Goal: Task Accomplishment & Management: Use online tool/utility

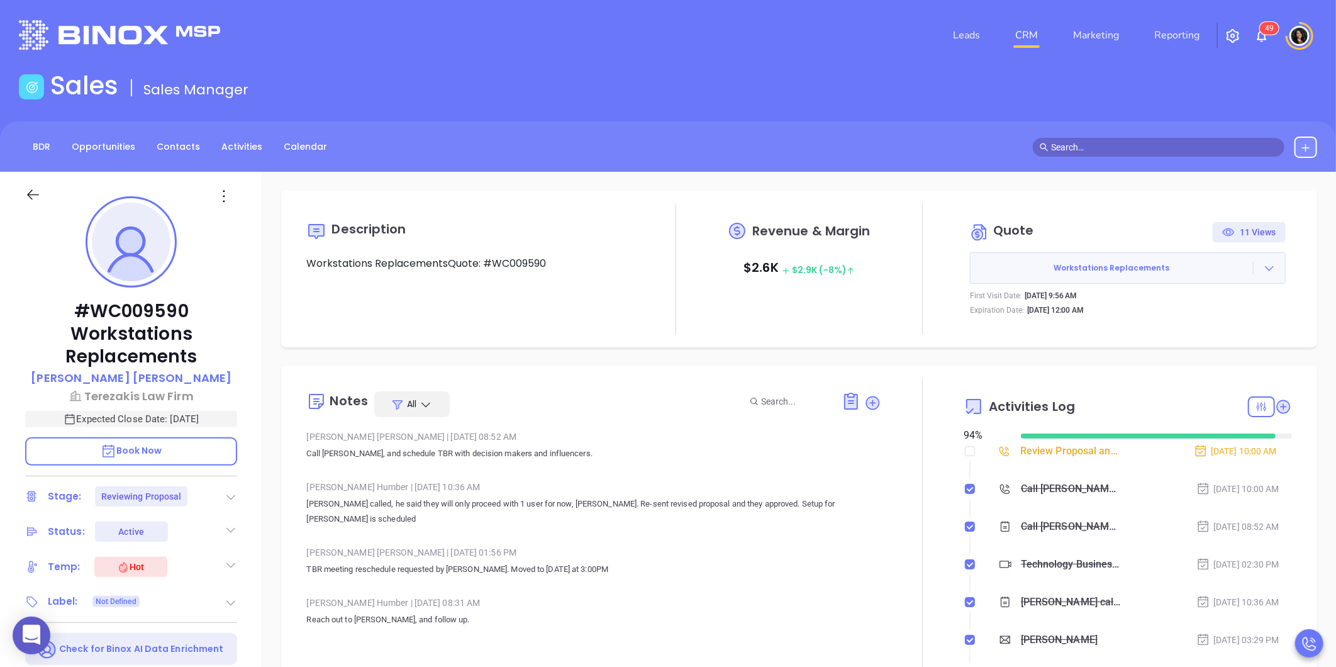
scroll to position [365, 0]
click at [1123, 148] on input "text" at bounding box center [1164, 147] width 226 height 14
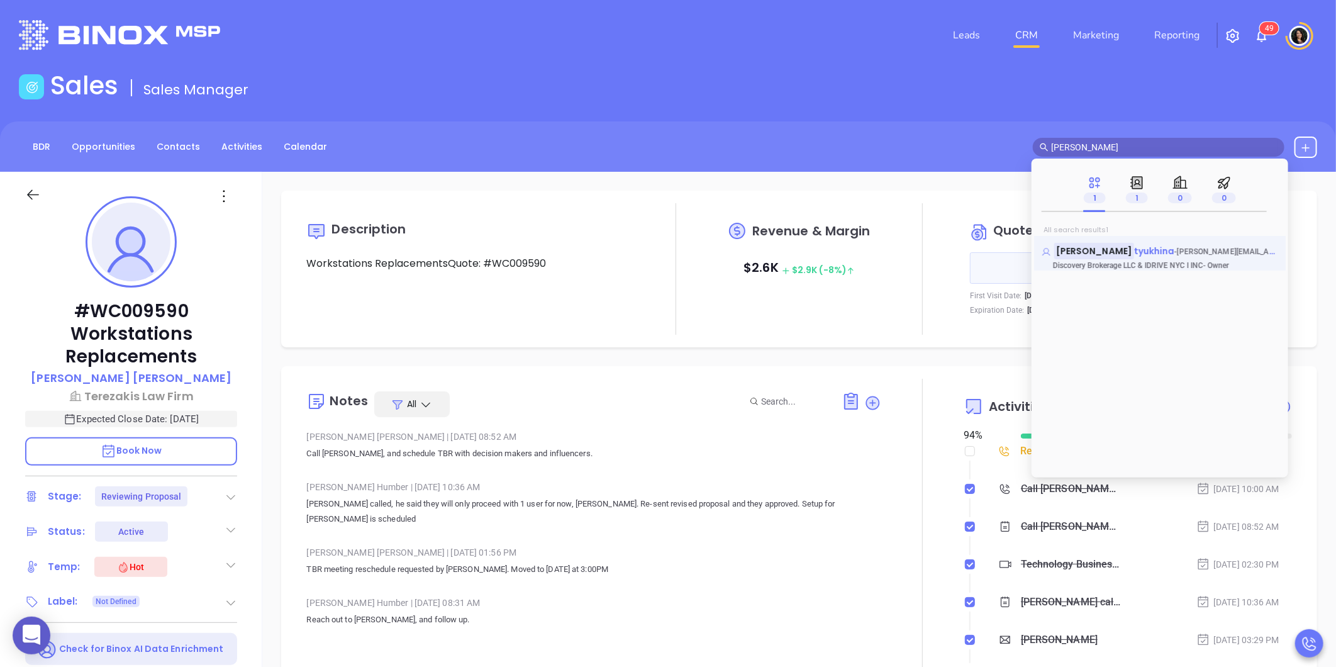
type input "[PERSON_NAME]"
click at [1134, 252] on span "tyukhina" at bounding box center [1154, 251] width 41 height 13
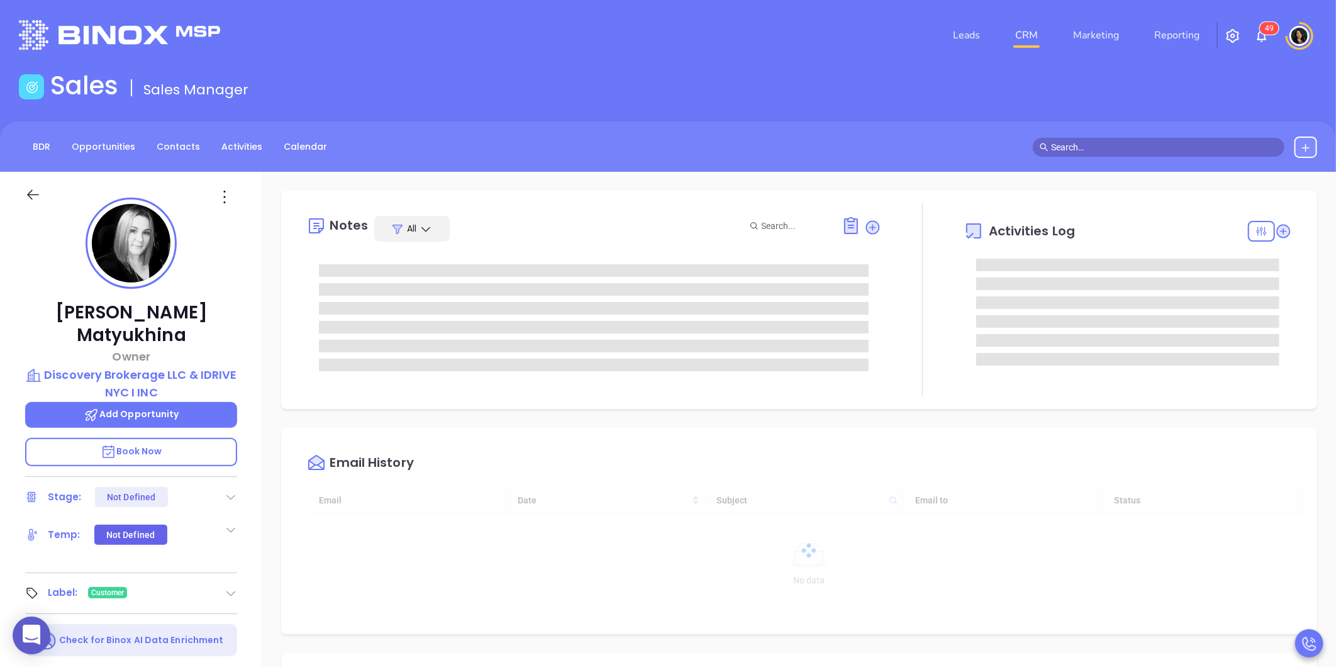
type input "[DATE]"
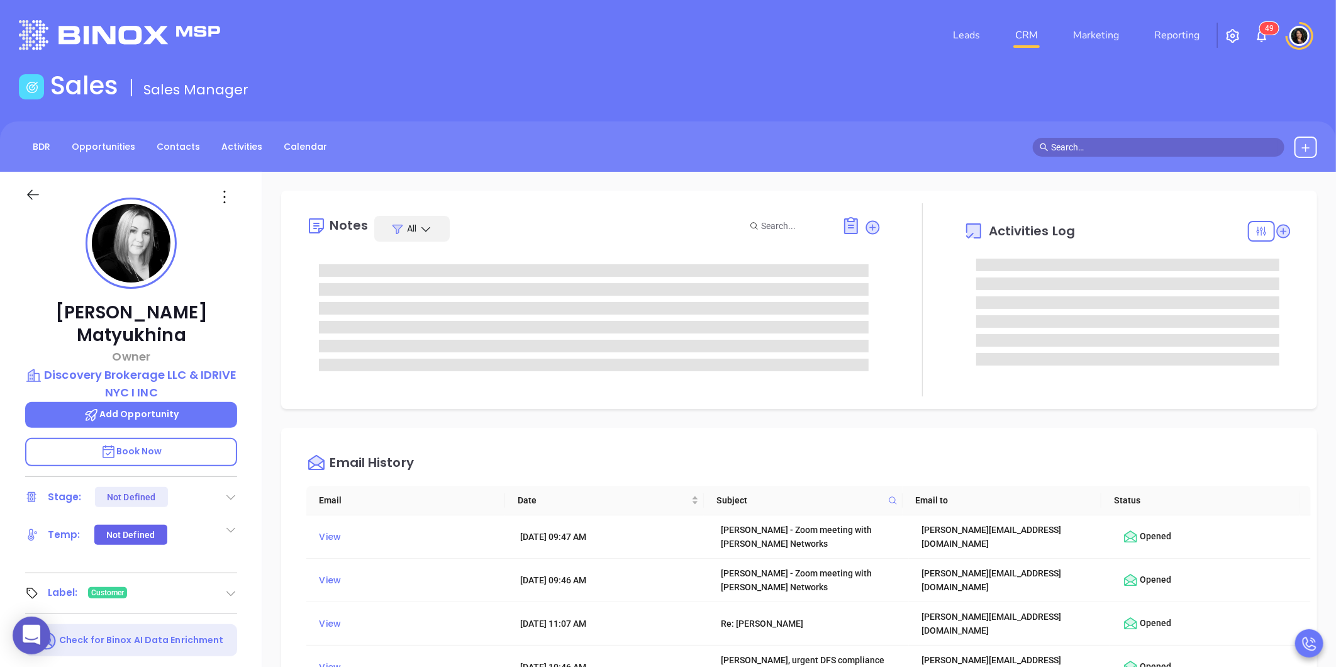
type input "[PERSON_NAME]"
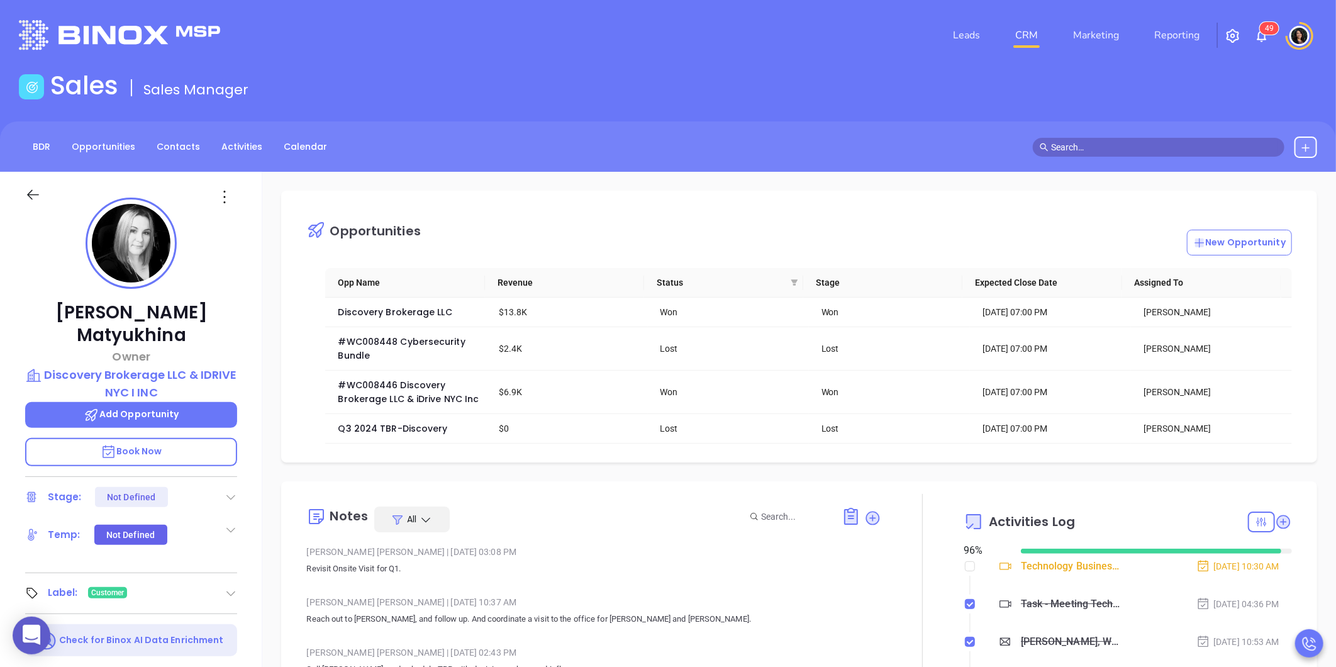
click at [308, 489] on div "Notes All [PERSON_NAME] | [DATE] 03:08 PM Revisit Onsite Visit for Q1. [PERSON_…" at bounding box center [799, 642] width 1036 height 322
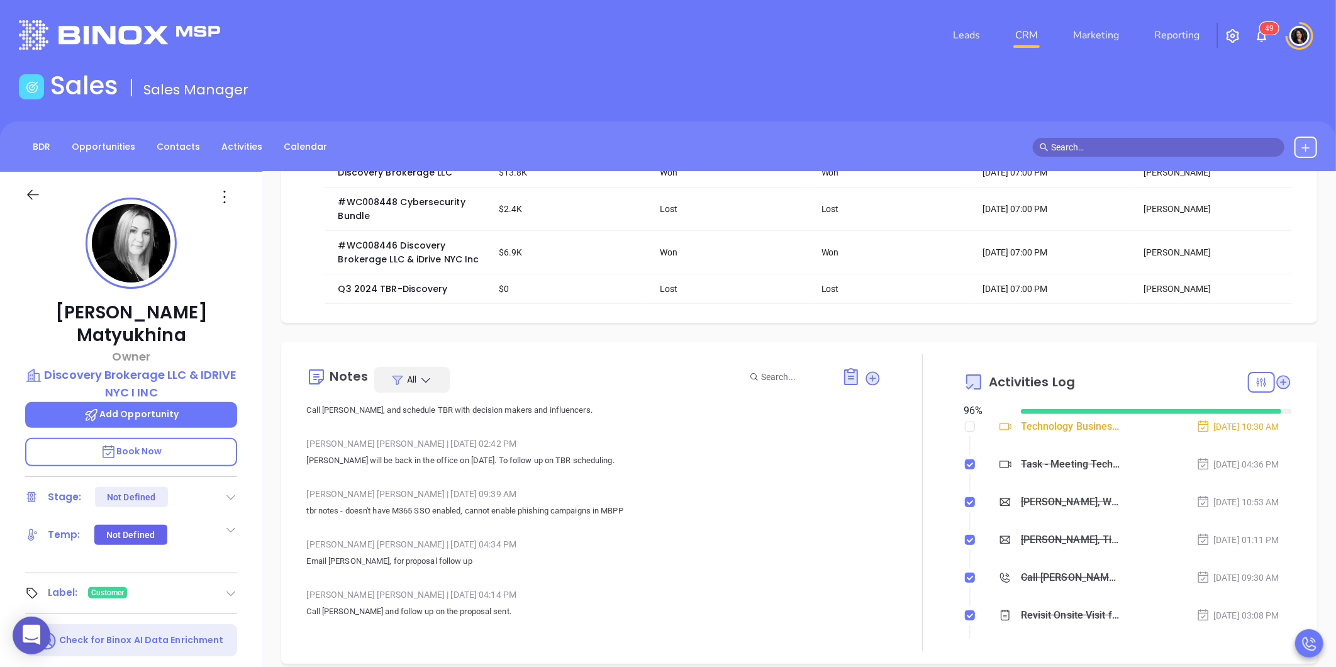
scroll to position [140, 0]
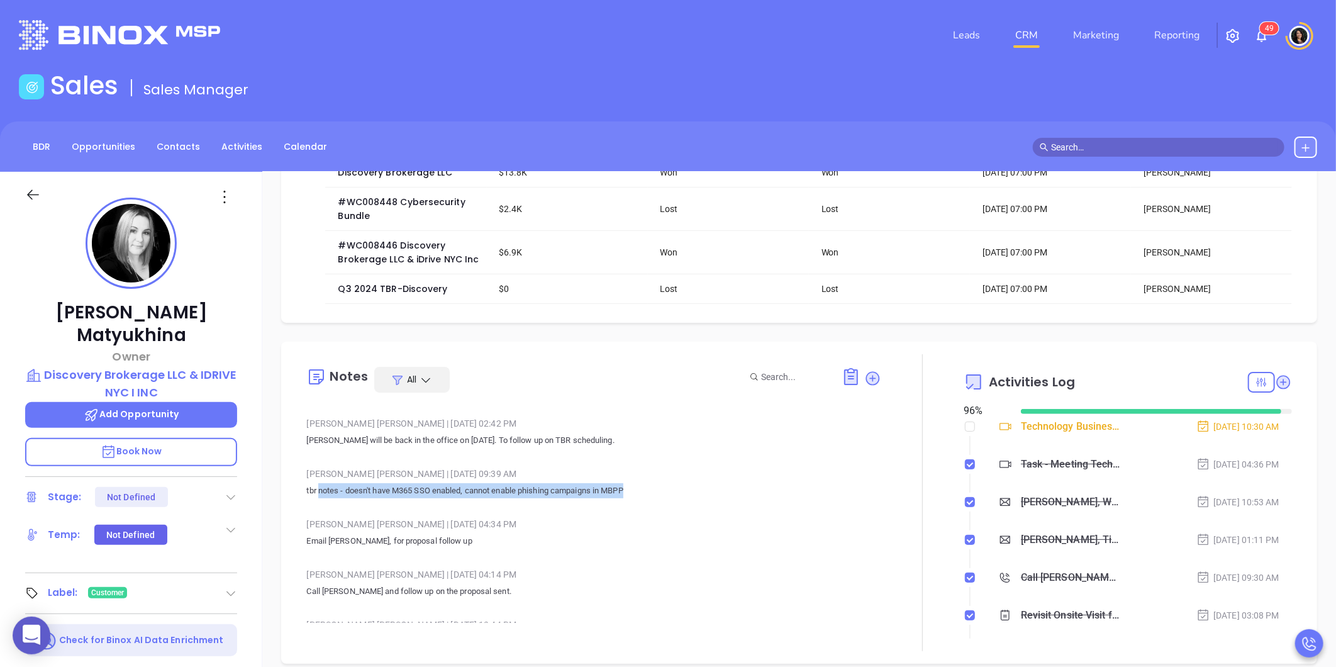
drag, startPoint x: 321, startPoint y: 499, endPoint x: 667, endPoint y: 498, distance: 345.9
click at [667, 498] on p "tbr notes - doesn't have M365 SSO enabled, cannot enable phishing campaigns in …" at bounding box center [593, 490] width 575 height 15
drag, startPoint x: 667, startPoint y: 498, endPoint x: 541, endPoint y: 575, distance: 147.7
click at [541, 575] on div "[PERSON_NAME] | [DATE] 04:14 PM" at bounding box center [593, 574] width 575 height 19
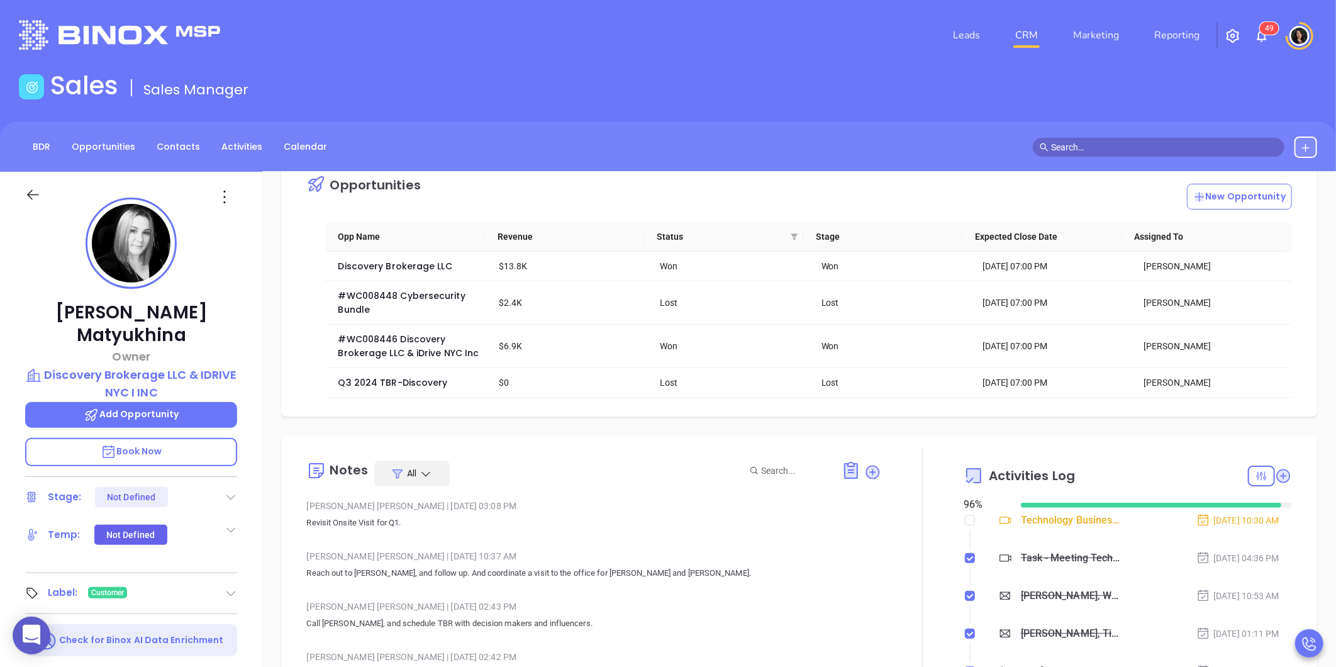
scroll to position [0, 0]
